Goal: Find specific page/section: Find specific page/section

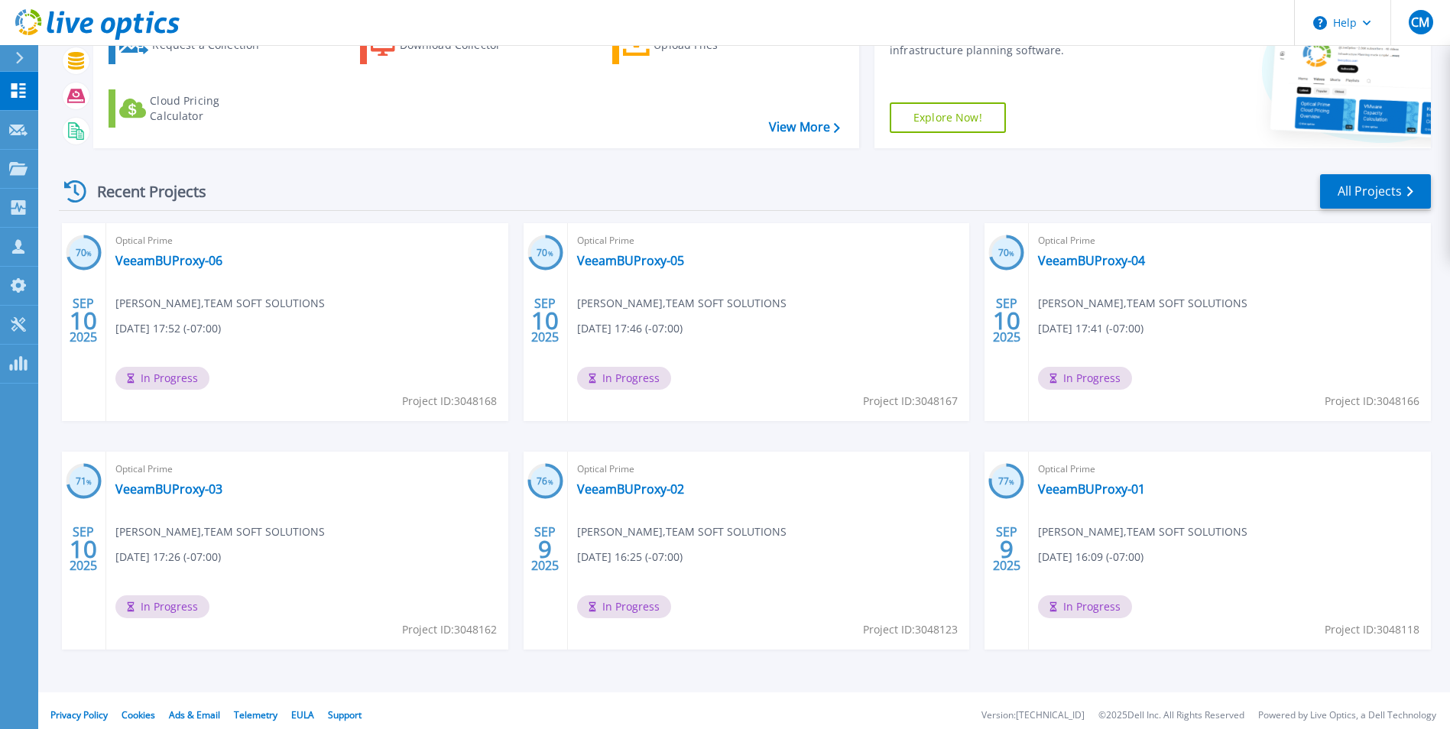
scroll to position [118, 0]
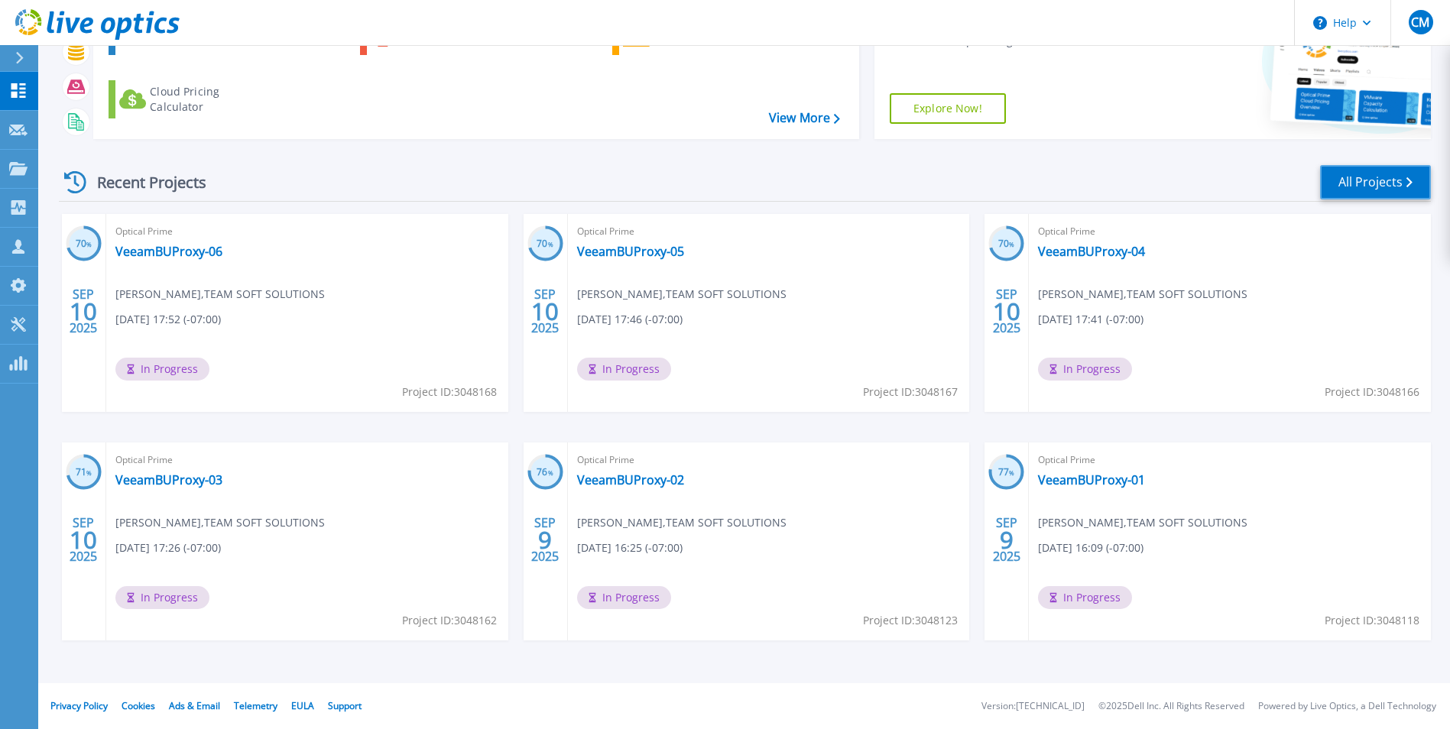
click at [1349, 183] on link "All Projects" at bounding box center [1375, 182] width 111 height 34
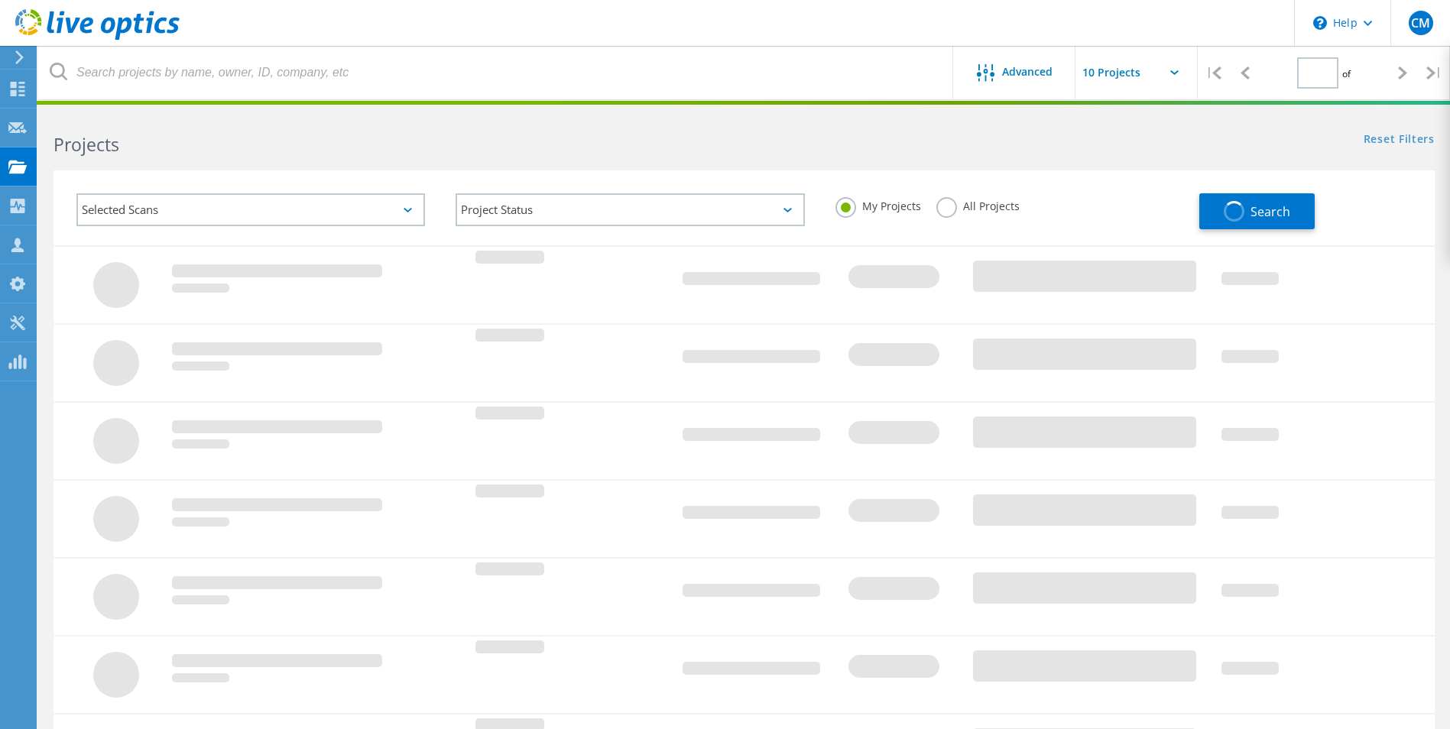
type input "1"
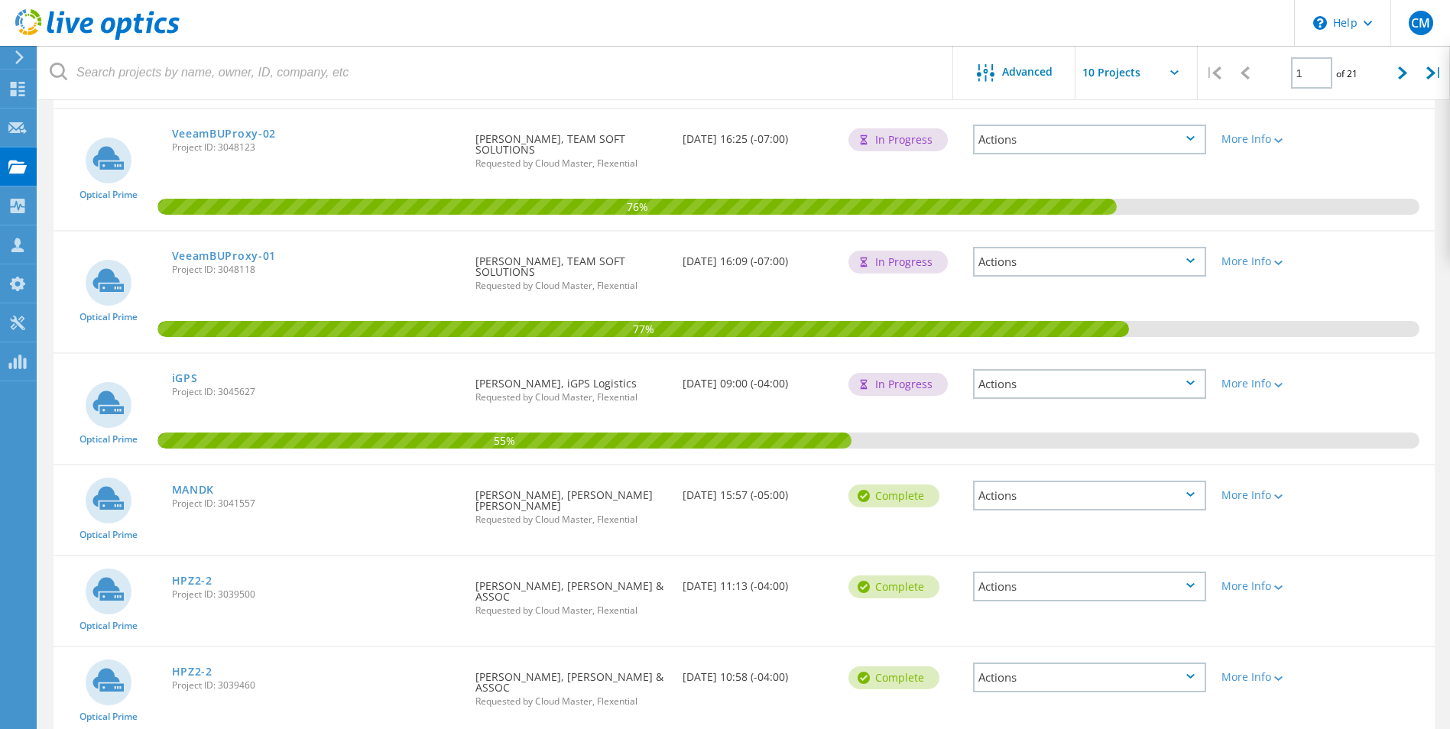
scroll to position [698, 0]
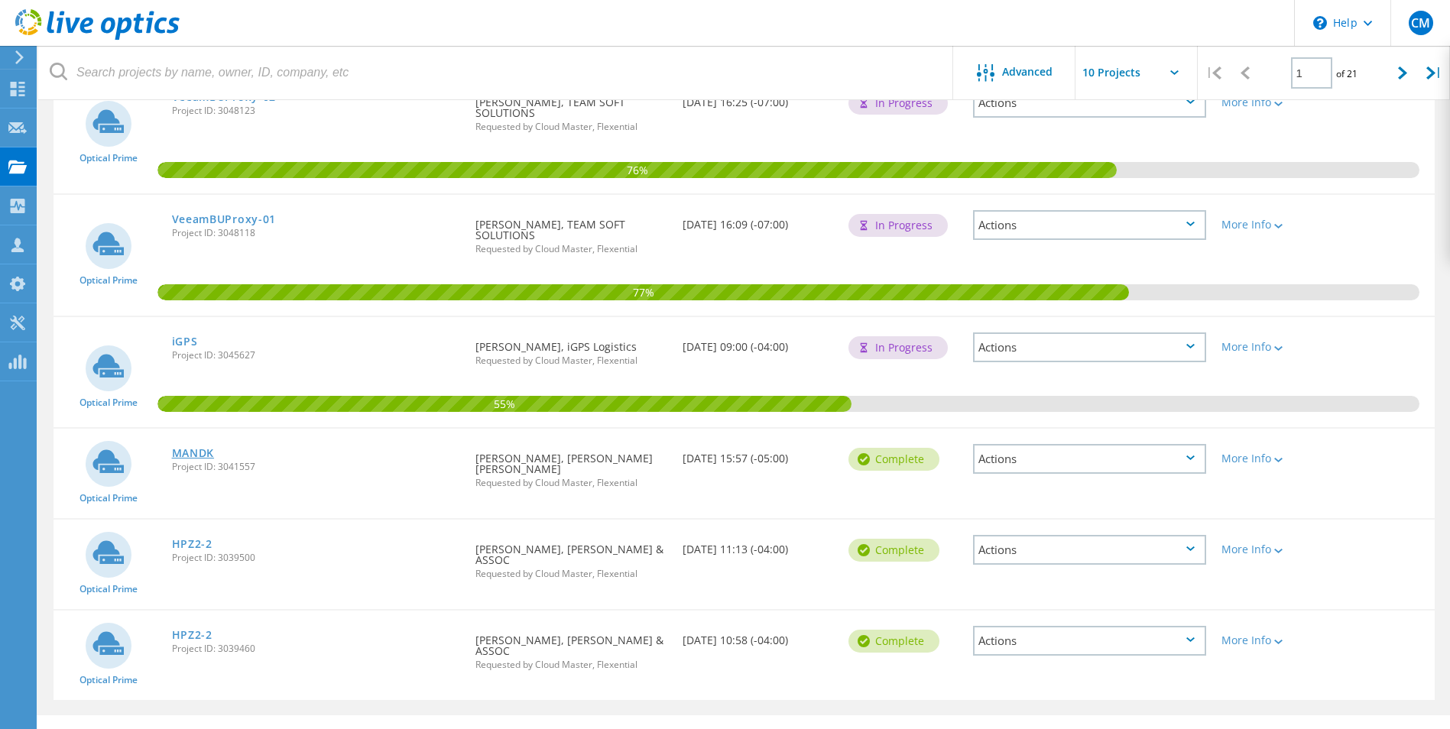
click at [190, 451] on link "MANDK" at bounding box center [193, 453] width 43 height 11
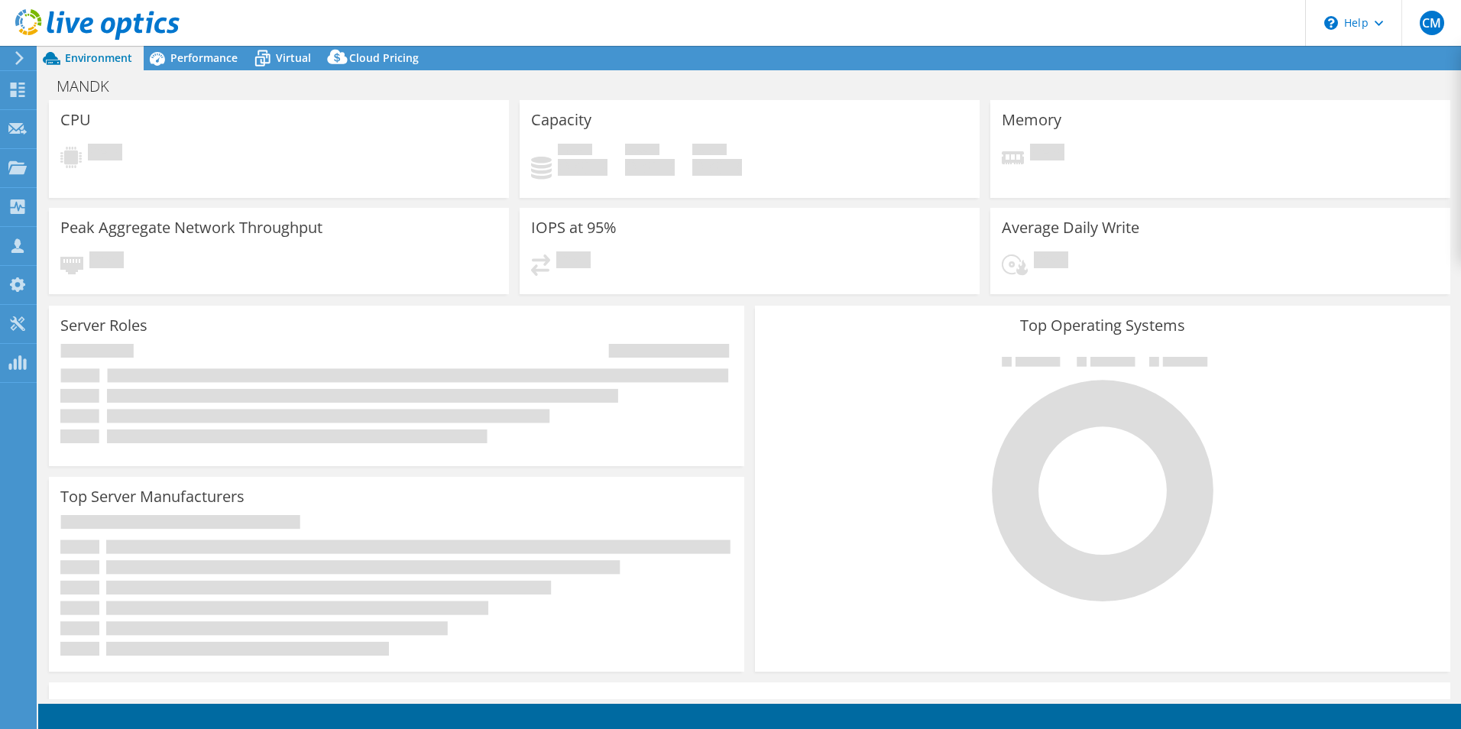
select select "USD"
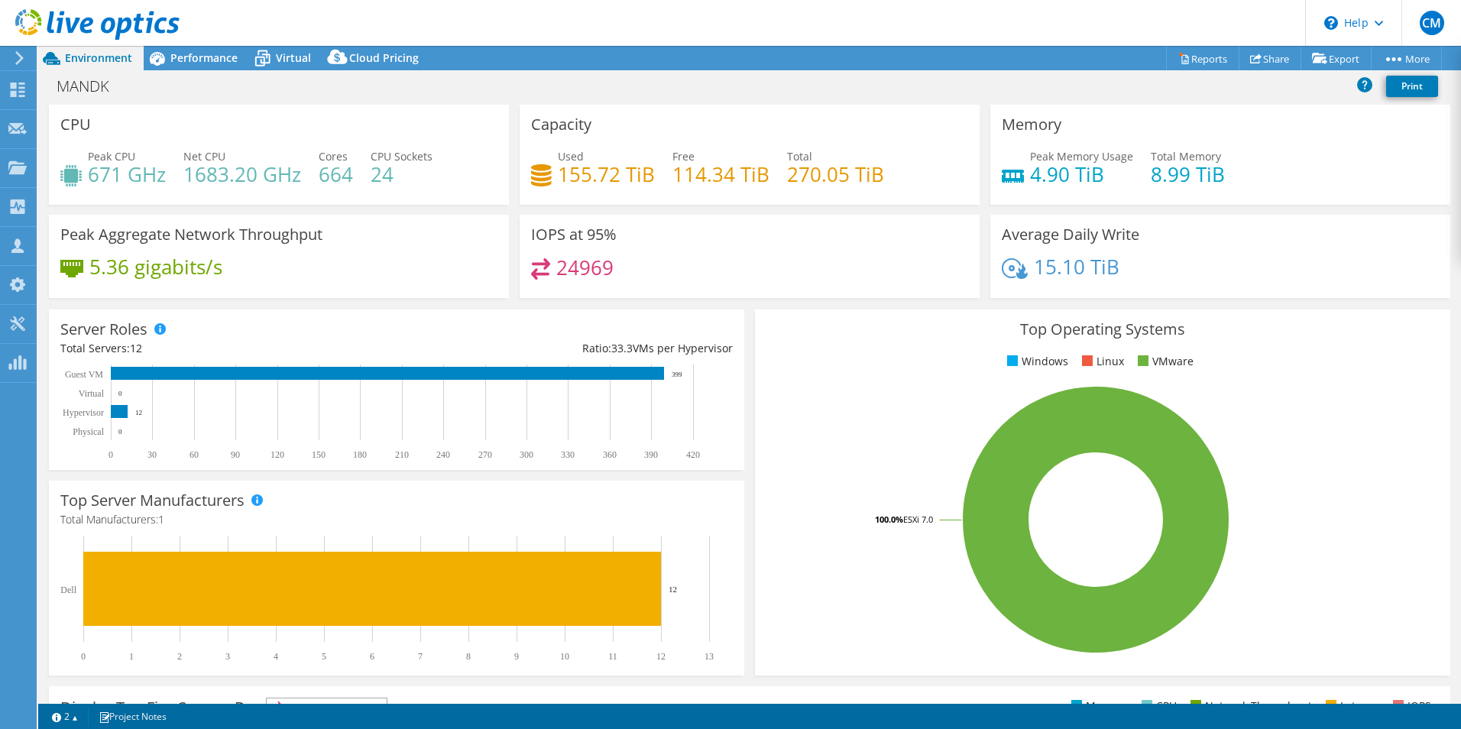
drag, startPoint x: 672, startPoint y: 377, endPoint x: 680, endPoint y: 375, distance: 7.8
click at [680, 375] on text "399" at bounding box center [677, 375] width 11 height 8
